Goal: Information Seeking & Learning: Check status

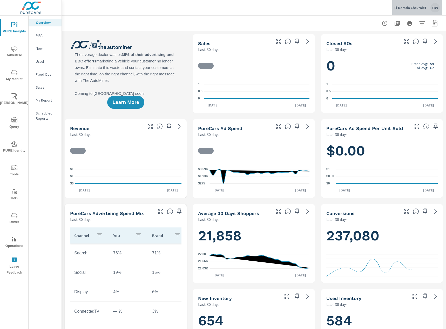
click at [433, 10] on div "DW" at bounding box center [434, 7] width 9 height 9
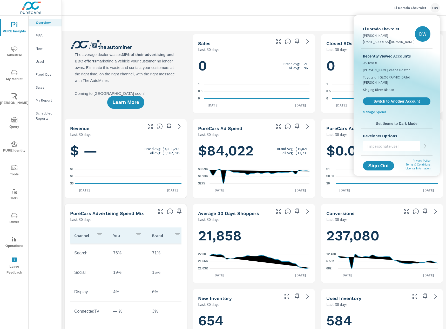
click at [329, 10] on div at bounding box center [223, 164] width 446 height 329
